Goal: Task Accomplishment & Management: Manage account settings

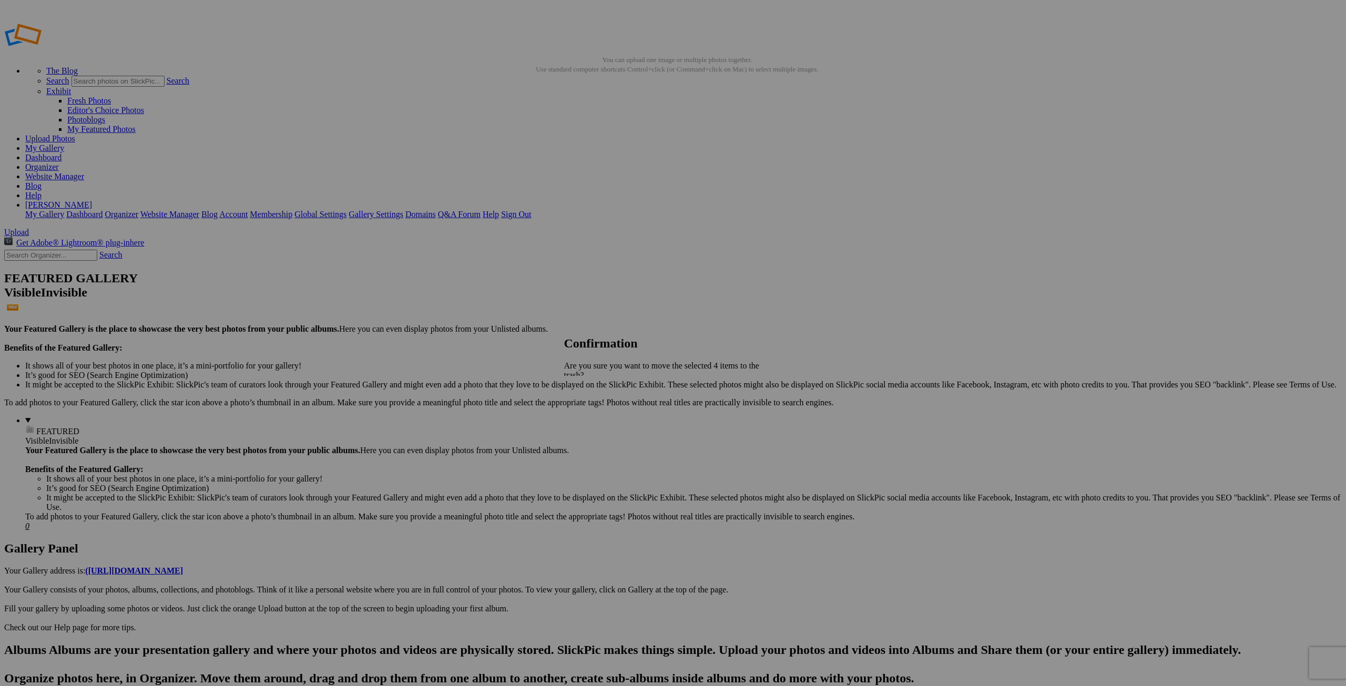
click at [600, 417] on span "Yes" at bounding box center [593, 421] width 12 height 9
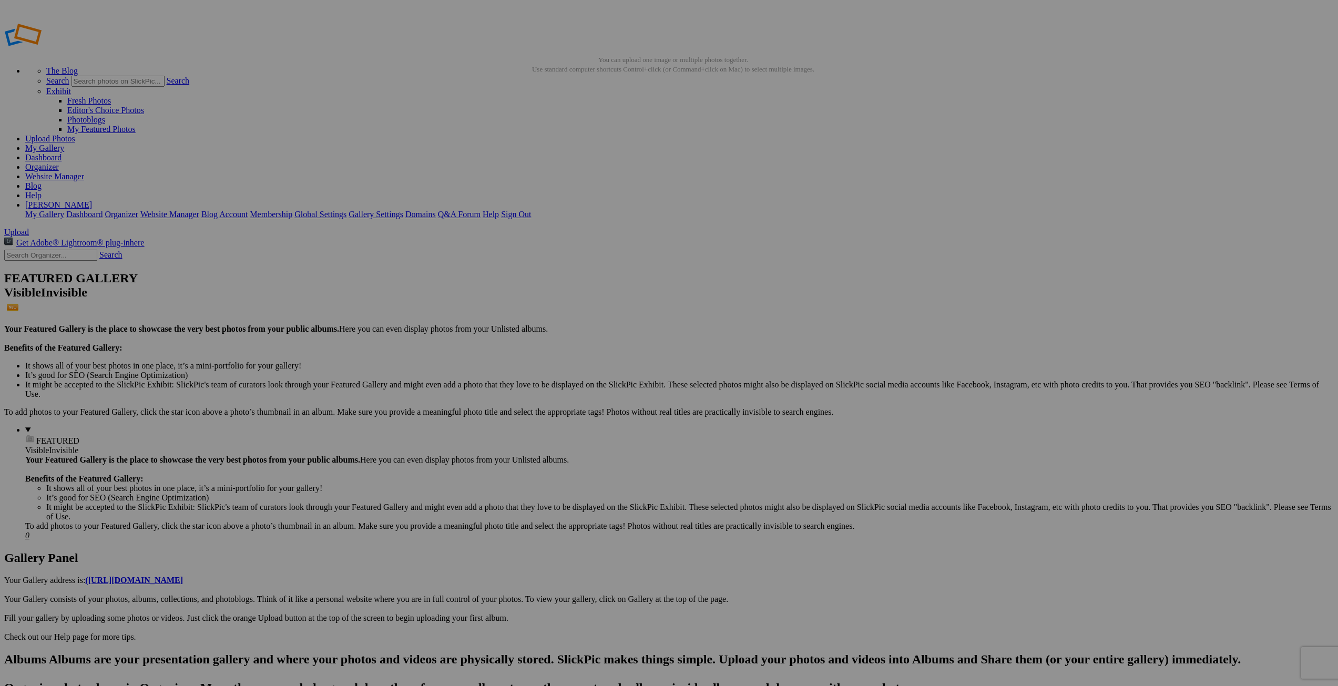
type input "[PERSON_NAME] Portrait Session - [DATE]"
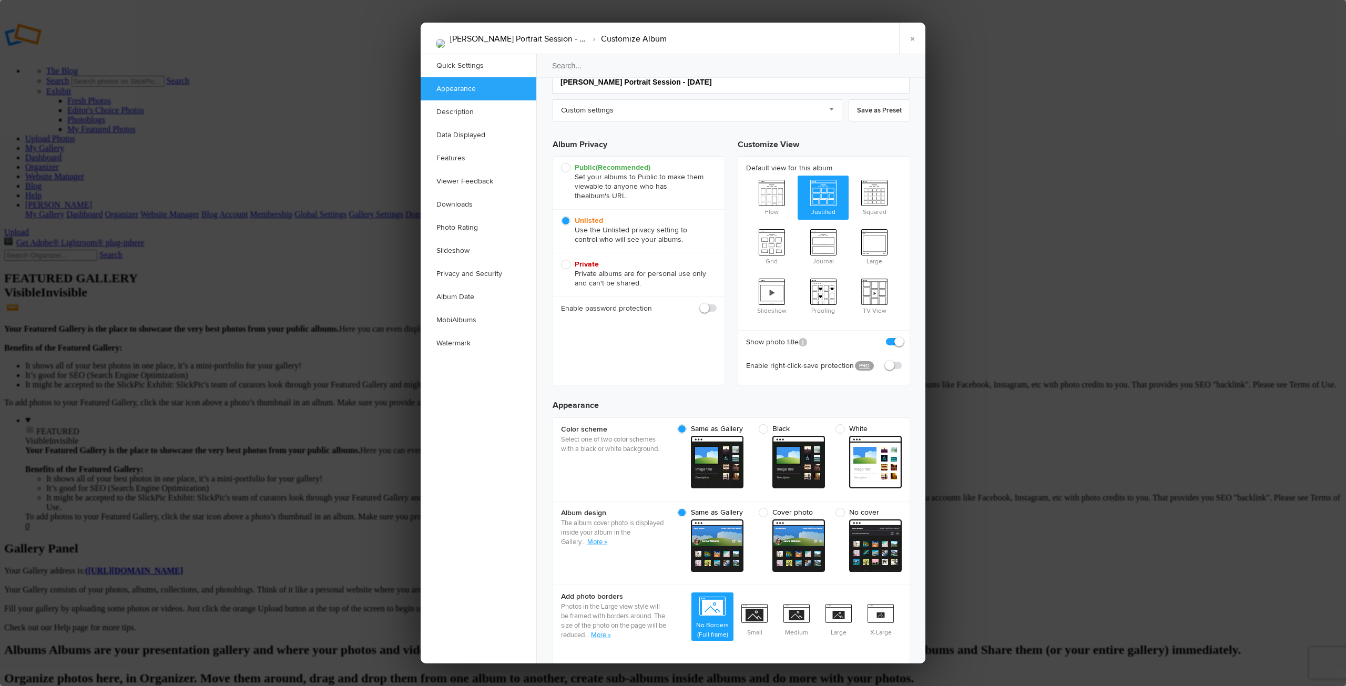
scroll to position [53, 0]
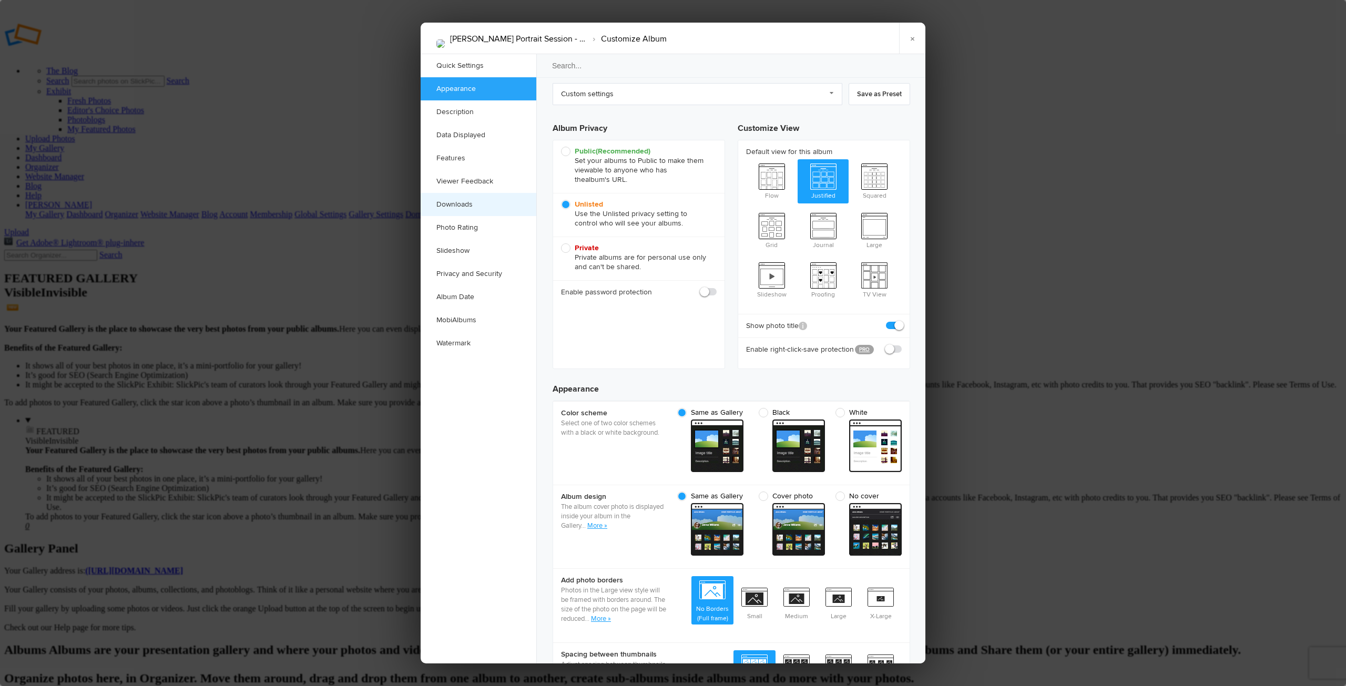
click at [454, 203] on link "Downloads" at bounding box center [479, 204] width 116 height 23
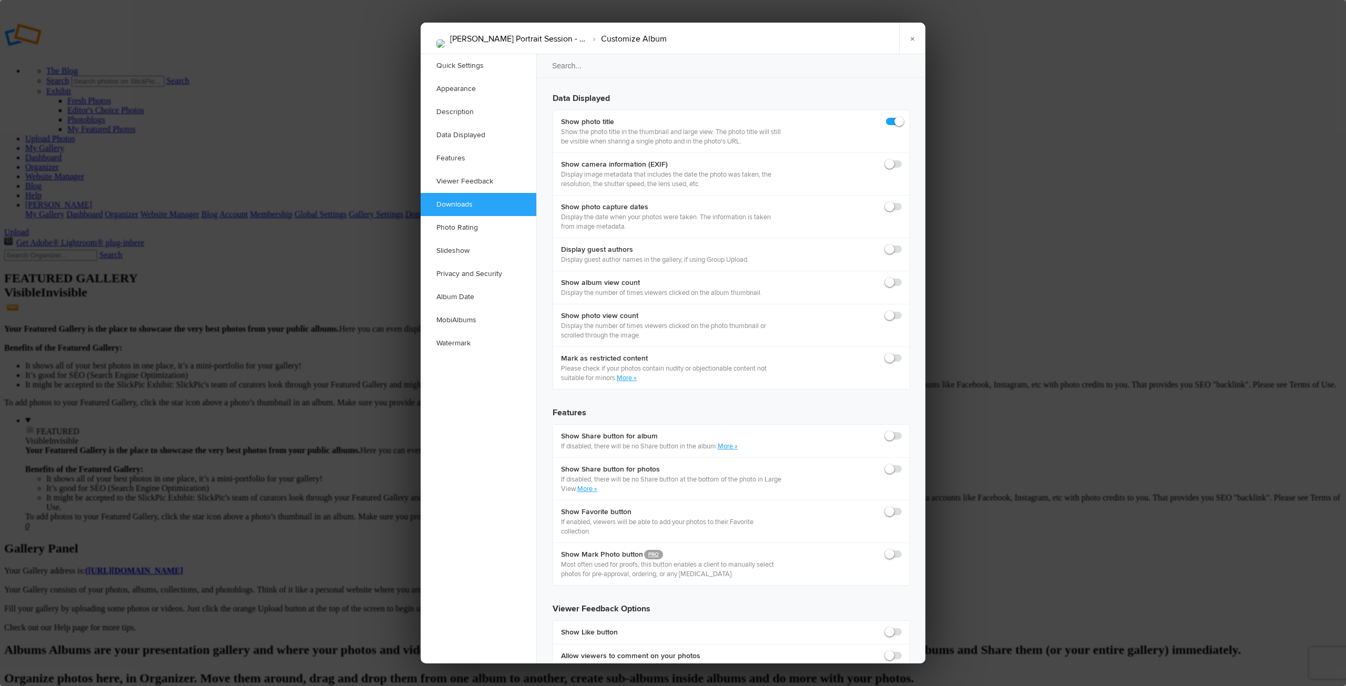
scroll to position [1555, 0]
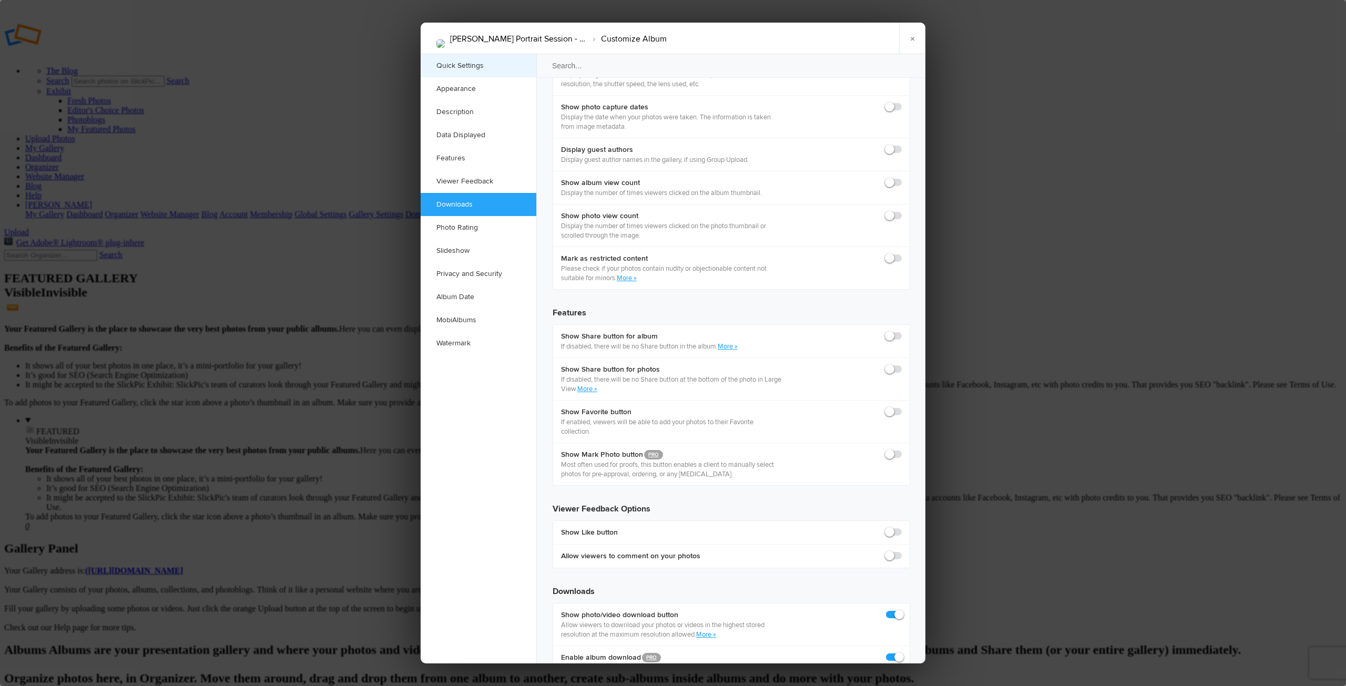
click at [449, 69] on link "Quick Settings" at bounding box center [479, 65] width 116 height 23
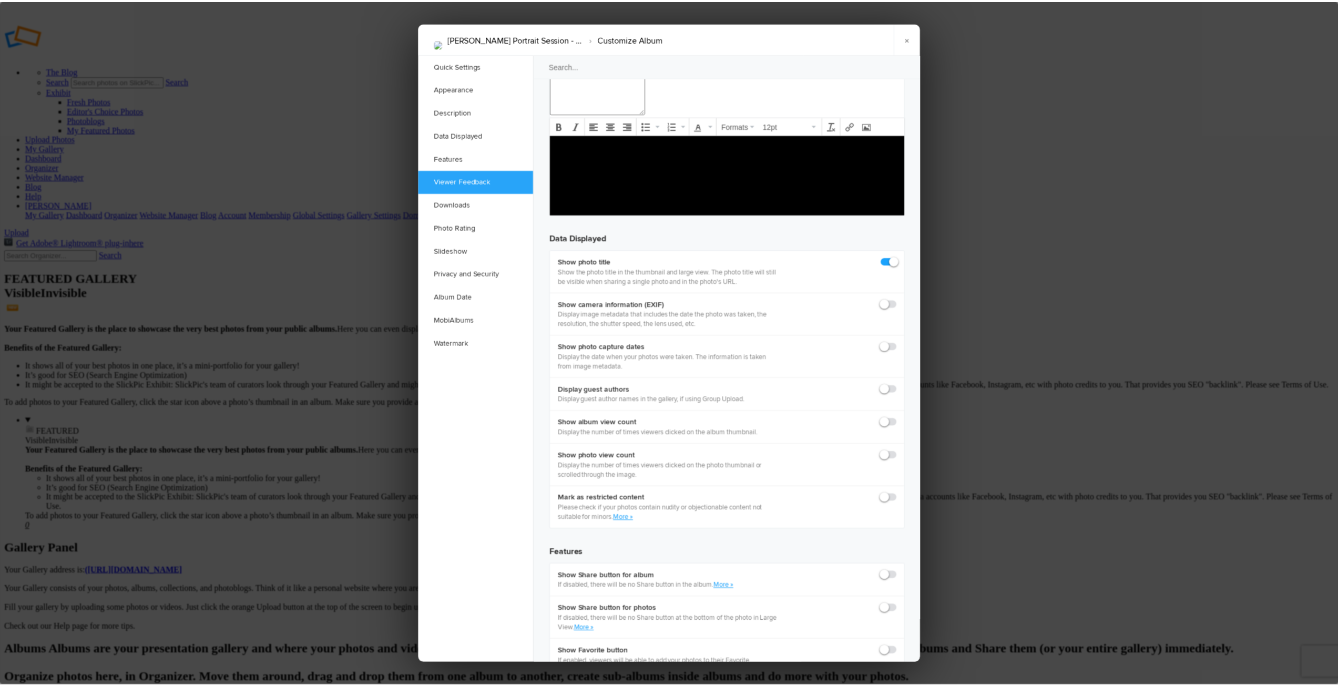
scroll to position [1367, 0]
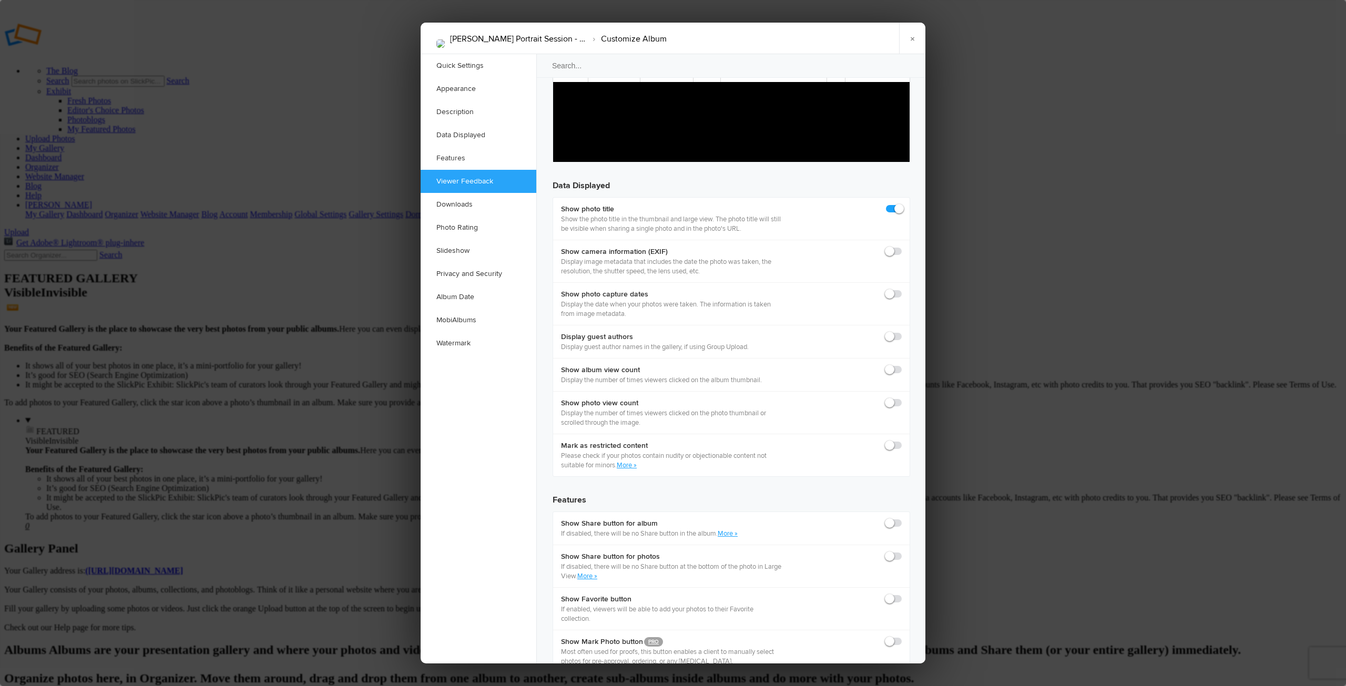
click at [909, 37] on link "×" at bounding box center [912, 39] width 26 height 32
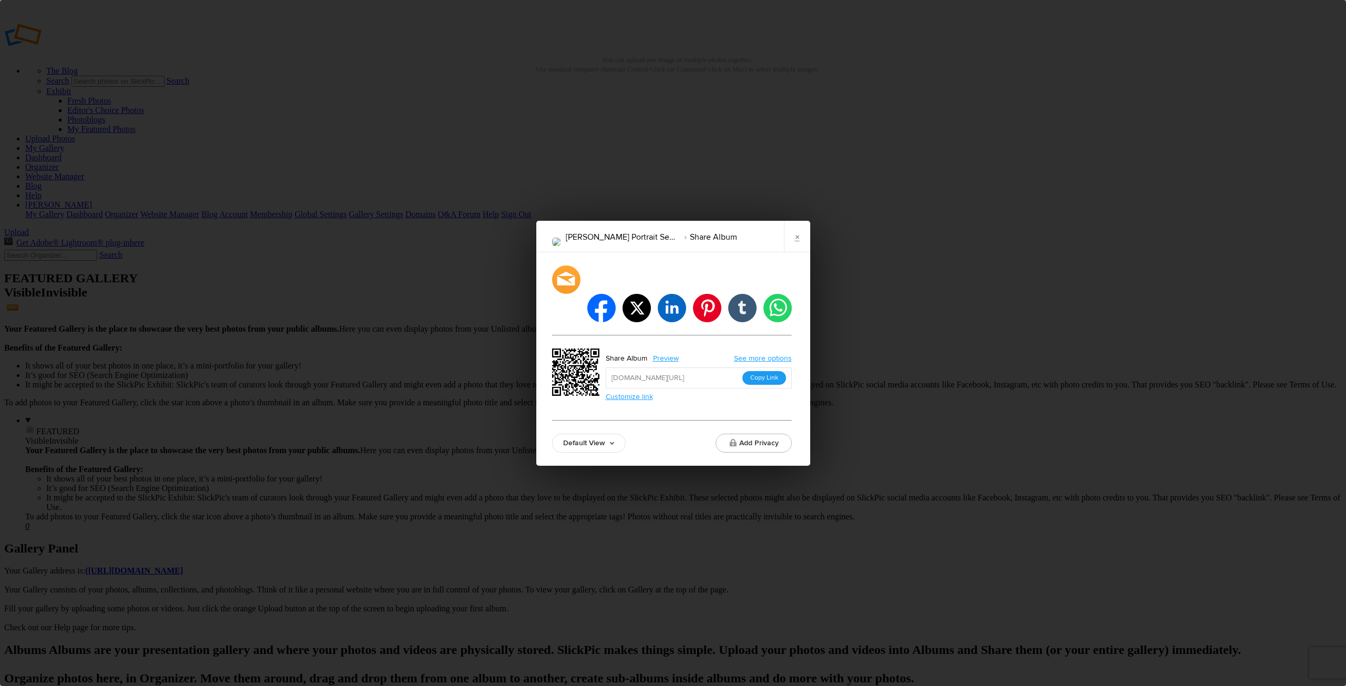
click at [766, 371] on button "Copy Link" at bounding box center [765, 378] width 44 height 14
click at [789, 252] on link "×" at bounding box center [797, 237] width 26 height 32
